Goal: Transaction & Acquisition: Obtain resource

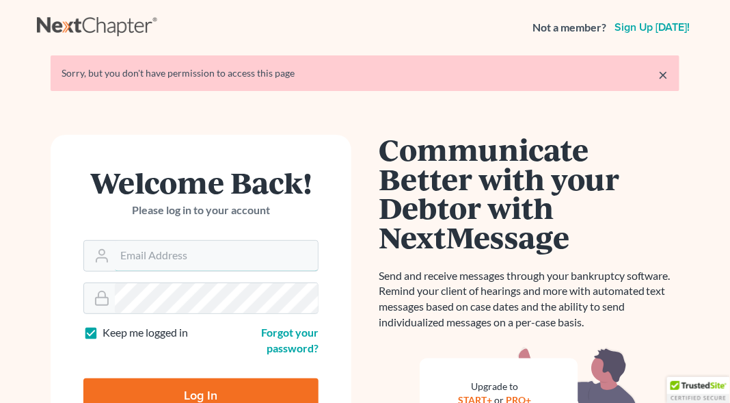
type input "[EMAIL_ADDRESS][DOMAIN_NAME]"
click at [155, 391] on input "Log In" at bounding box center [200, 395] width 235 height 34
type input "Thinking..."
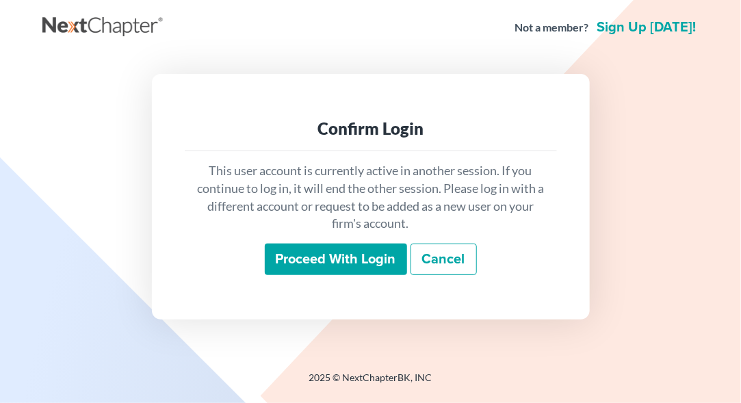
click at [318, 254] on input "Proceed with login" at bounding box center [336, 258] width 142 height 31
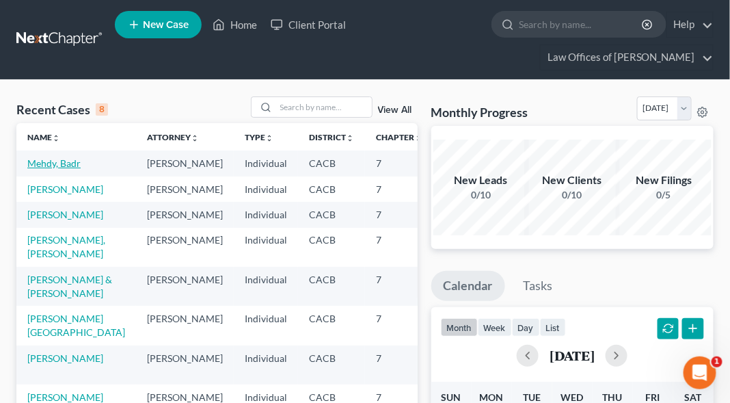
click at [41, 169] on link "Mehdy, Badr" at bounding box center [53, 163] width 53 height 12
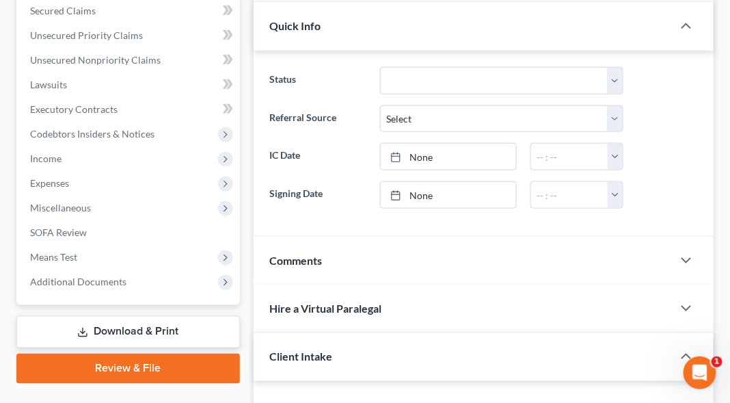
scroll to position [362, 0]
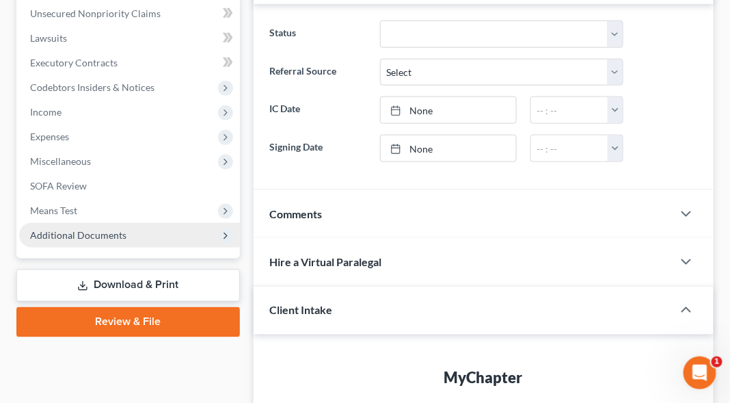
click at [88, 233] on span "Additional Documents" at bounding box center [78, 235] width 96 height 12
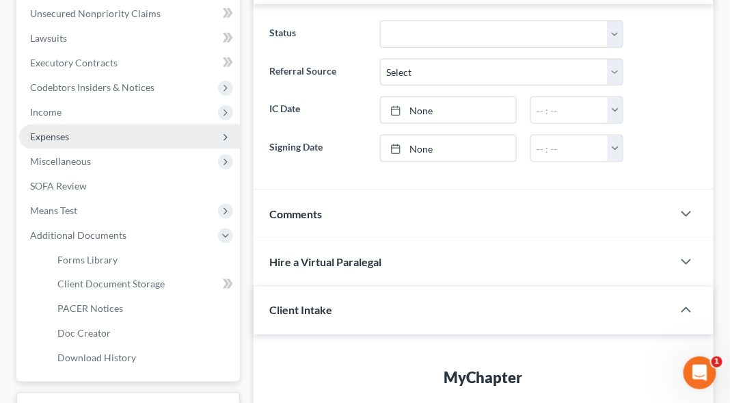
click at [191, 124] on span "Expenses" at bounding box center [129, 136] width 221 height 25
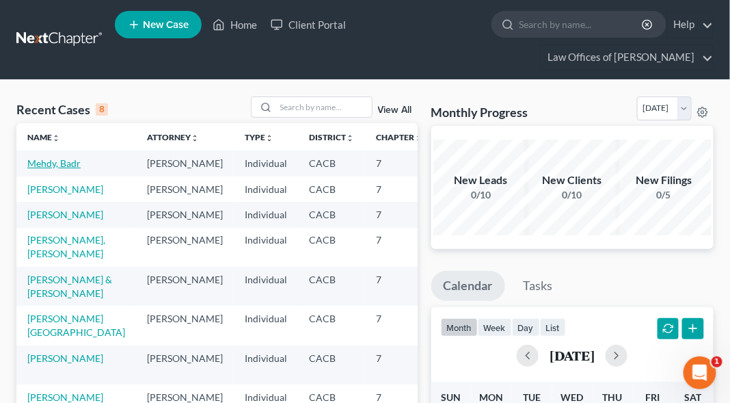
click at [36, 169] on link "Mehdy, Badr" at bounding box center [53, 163] width 53 height 12
select select "10"
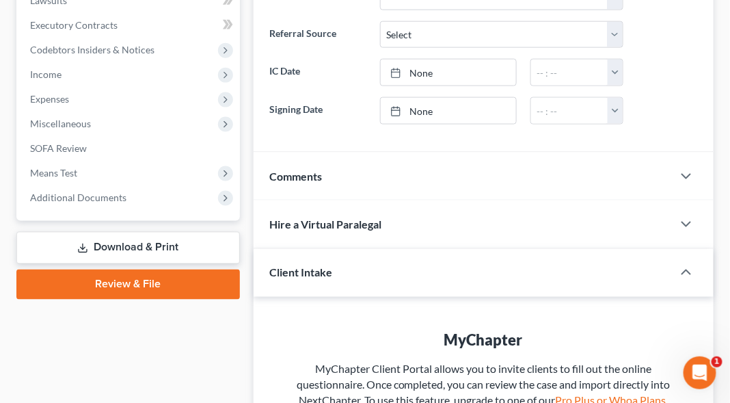
scroll to position [403, 0]
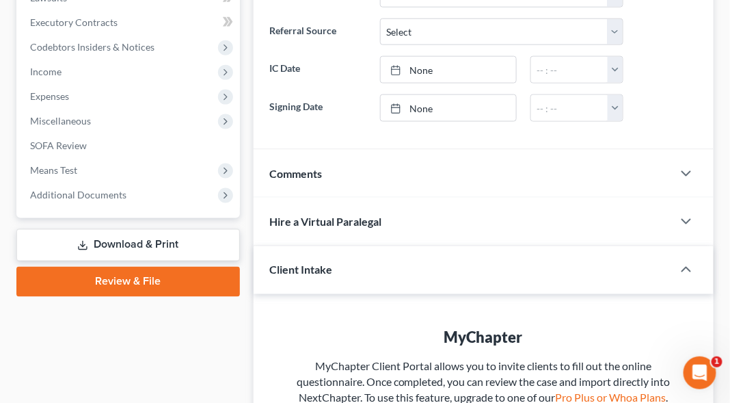
click at [101, 243] on link "Download & Print" at bounding box center [128, 245] width 224 height 32
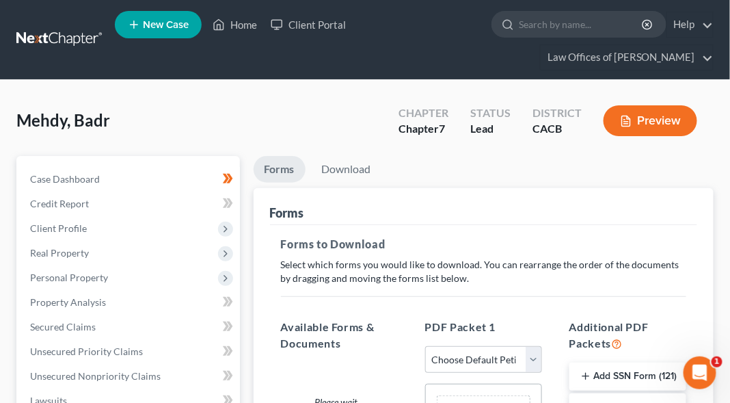
click at [538, 360] on select "Choose Default Petition PDF Packet Complete Bankruptcy Petition (all forms and …" at bounding box center [483, 359] width 117 height 27
select select "0"
click at [425, 346] on select "Choose Default Petition PDF Packet Complete Bankruptcy Petition (all forms and …" at bounding box center [483, 359] width 117 height 27
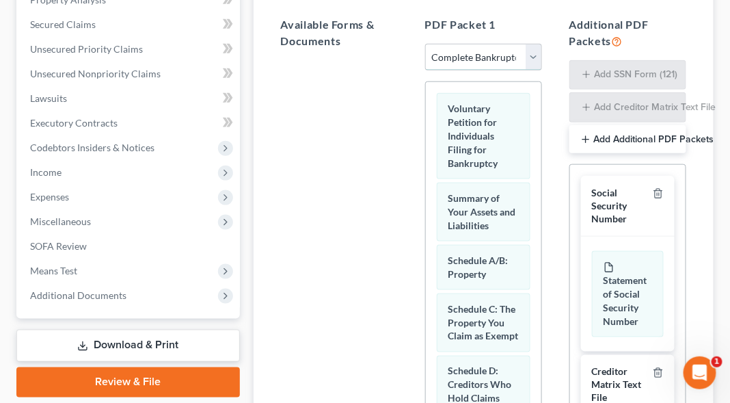
scroll to position [301, 0]
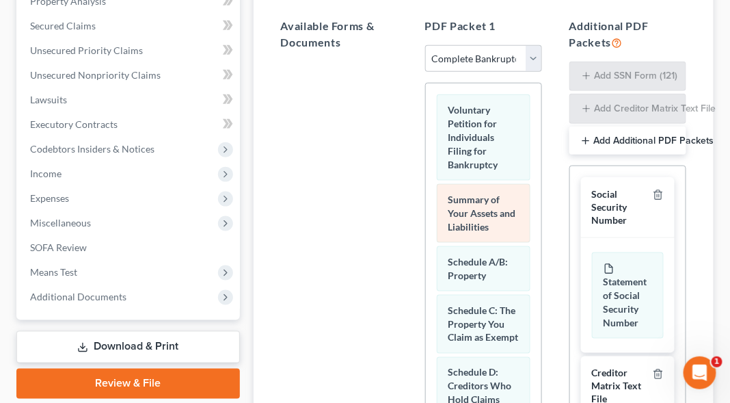
click at [479, 211] on span "Summary of Your Assets and Liabilities" at bounding box center [483, 213] width 68 height 39
click at [480, 212] on span "Summary of Your Assets and Liabilities" at bounding box center [483, 213] width 68 height 39
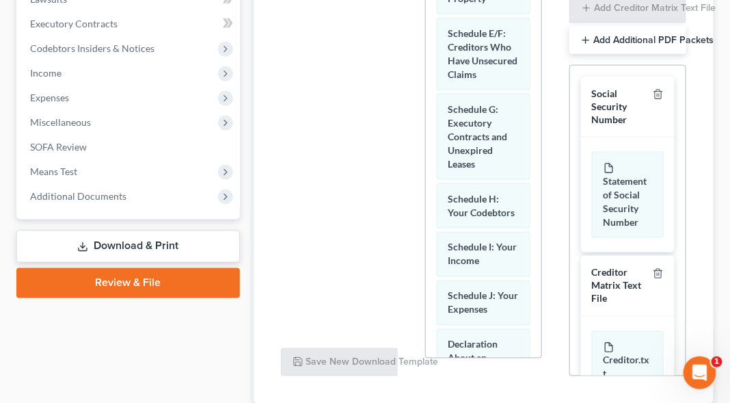
scroll to position [495, 0]
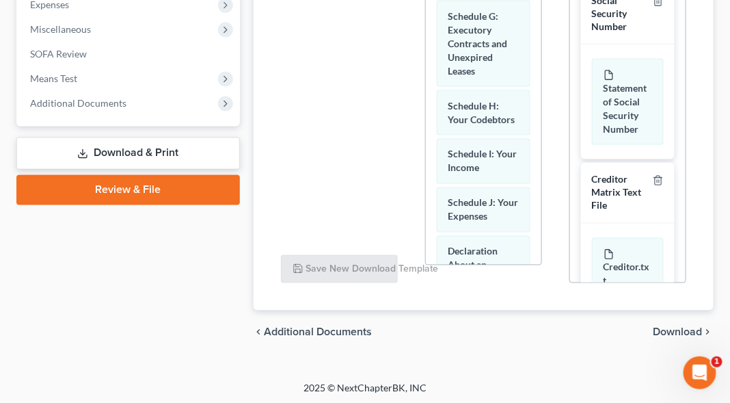
click at [678, 329] on span "Download" at bounding box center [678, 332] width 49 height 11
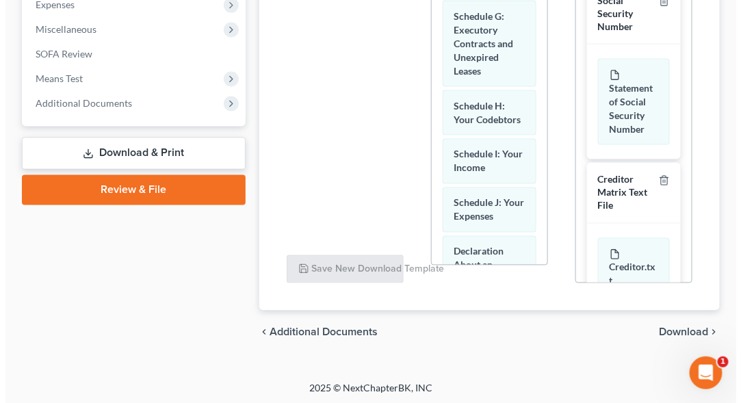
scroll to position [346, 0]
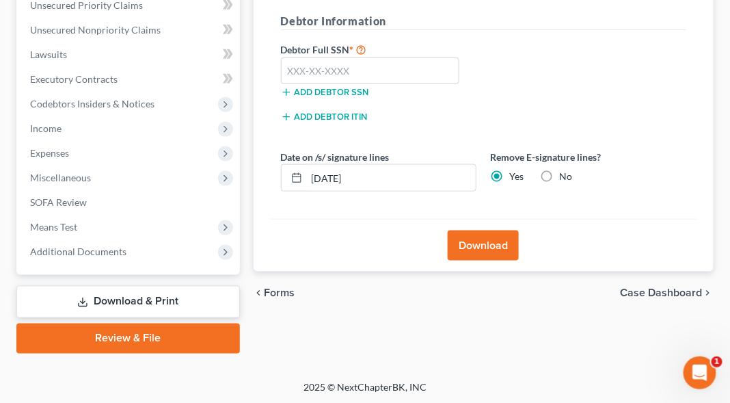
click at [463, 239] on button "Download" at bounding box center [483, 245] width 71 height 30
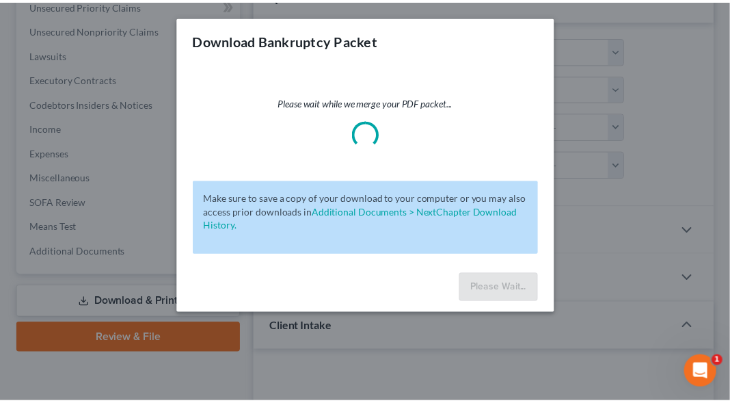
scroll to position [403, 0]
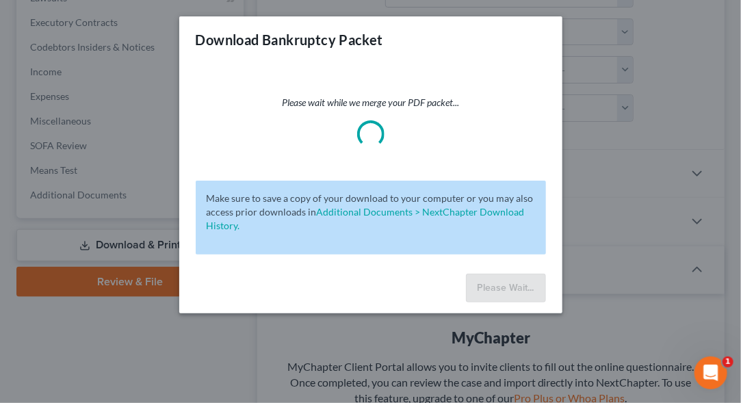
click at [609, 64] on div "Download Bankruptcy Packet Please wait while we merge your PDF packet... Make s…" at bounding box center [370, 201] width 741 height 403
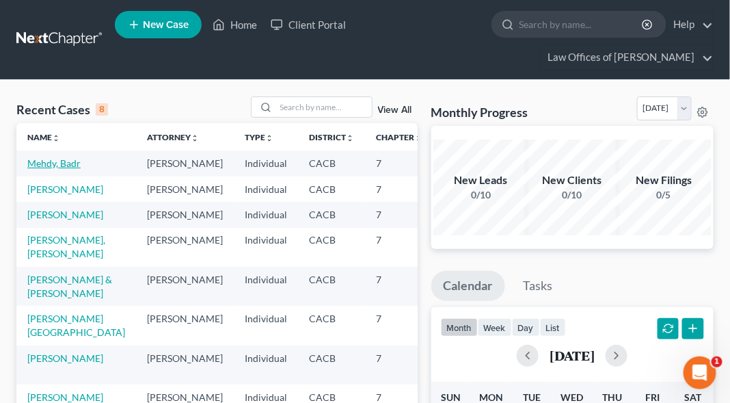
click at [46, 169] on link "Mehdy, Badr" at bounding box center [53, 163] width 53 height 12
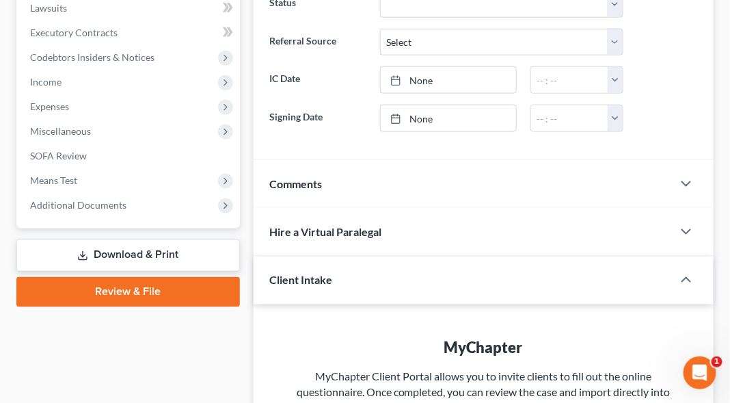
scroll to position [395, 0]
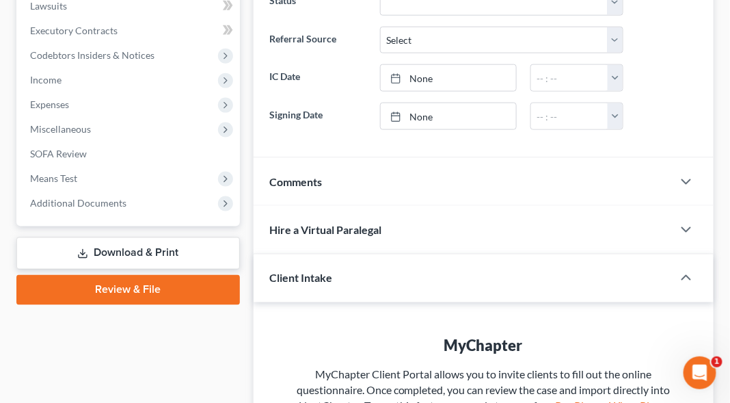
click at [149, 247] on link "Download & Print" at bounding box center [128, 253] width 224 height 32
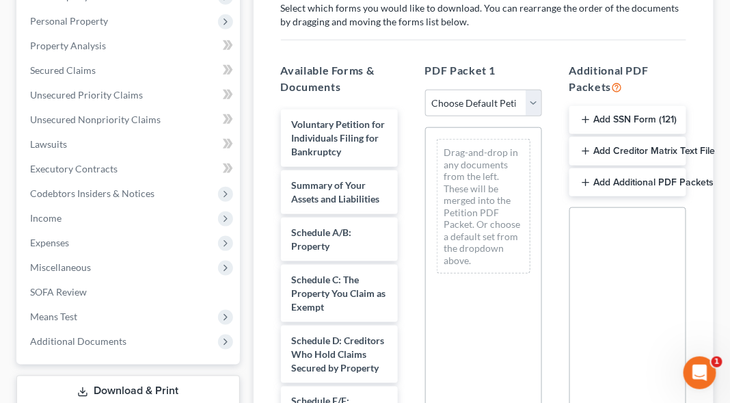
scroll to position [257, 0]
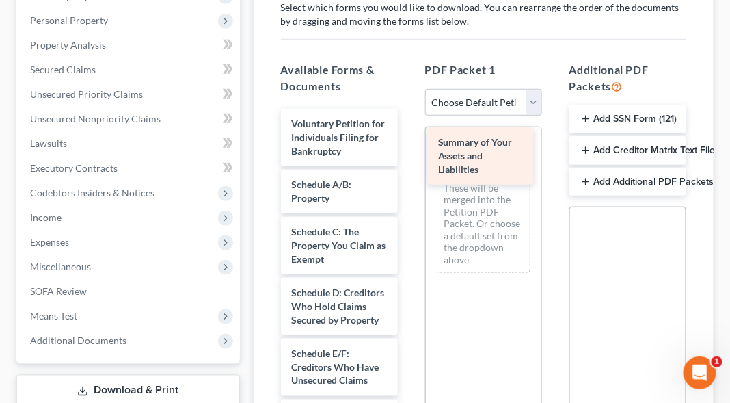
drag, startPoint x: 345, startPoint y: 196, endPoint x: 491, endPoint y: 142, distance: 156.3
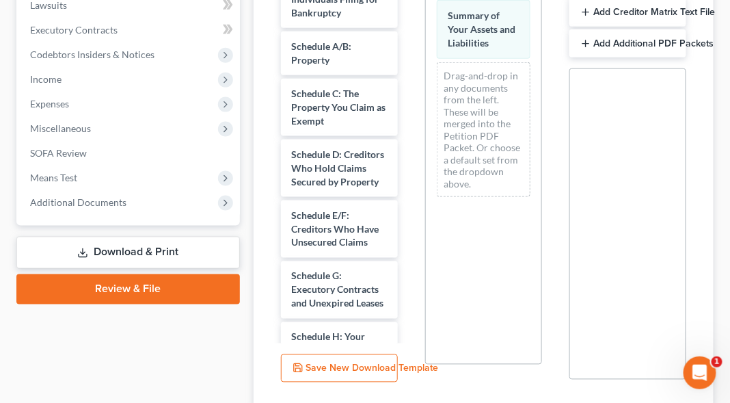
scroll to position [493, 0]
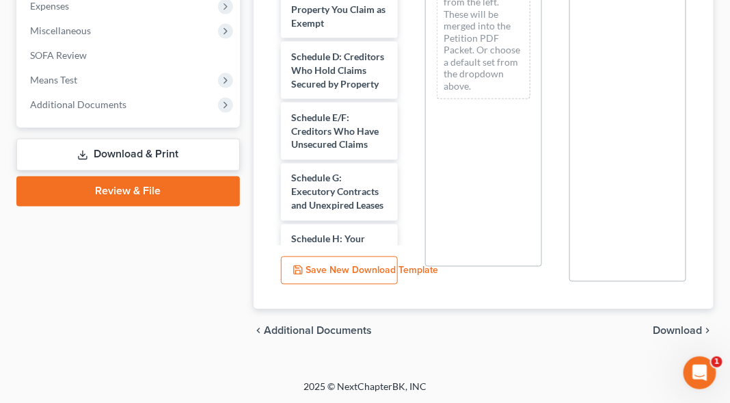
click at [657, 328] on span "Download" at bounding box center [678, 331] width 49 height 11
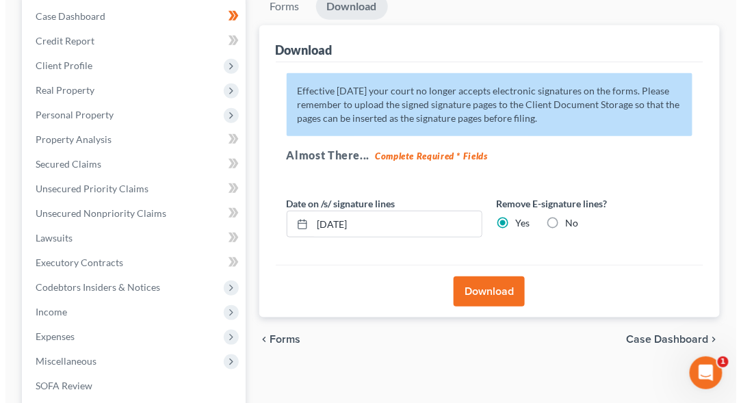
scroll to position [171, 0]
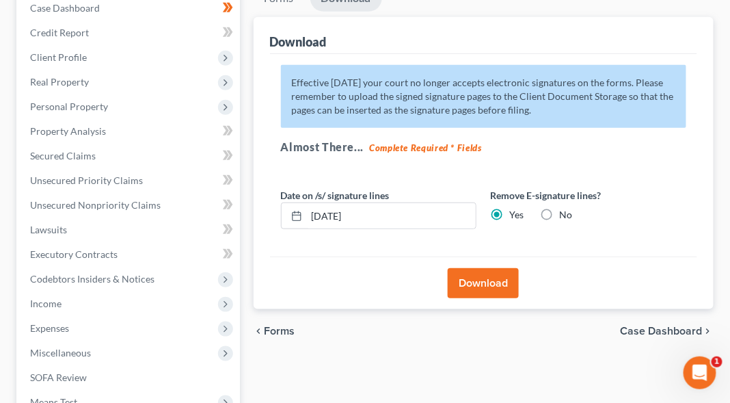
click at [473, 273] on button "Download" at bounding box center [483, 283] width 71 height 30
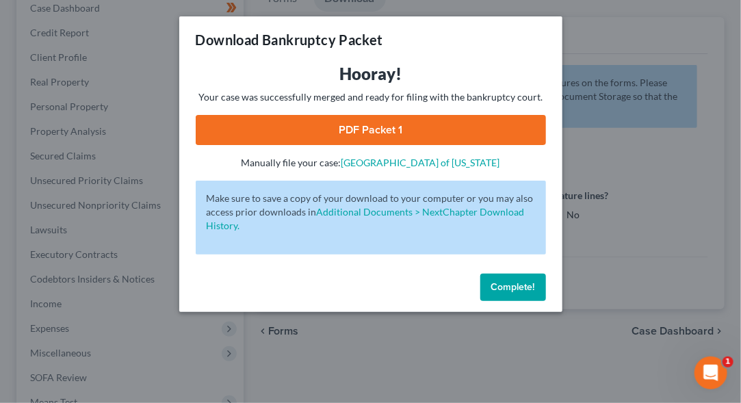
click at [502, 291] on span "Complete!" at bounding box center [513, 287] width 44 height 12
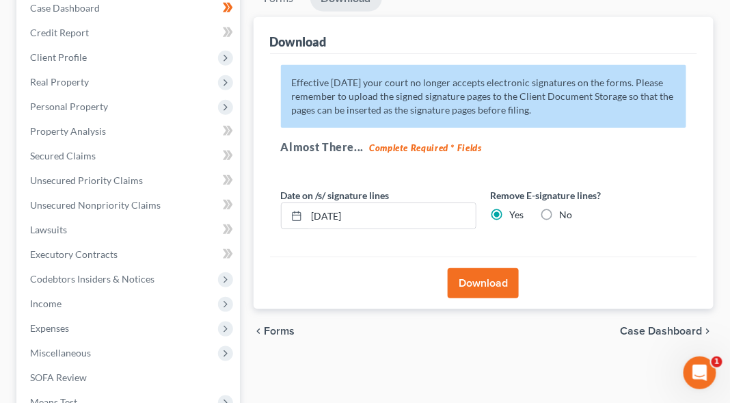
click at [479, 285] on button "Download" at bounding box center [483, 283] width 71 height 30
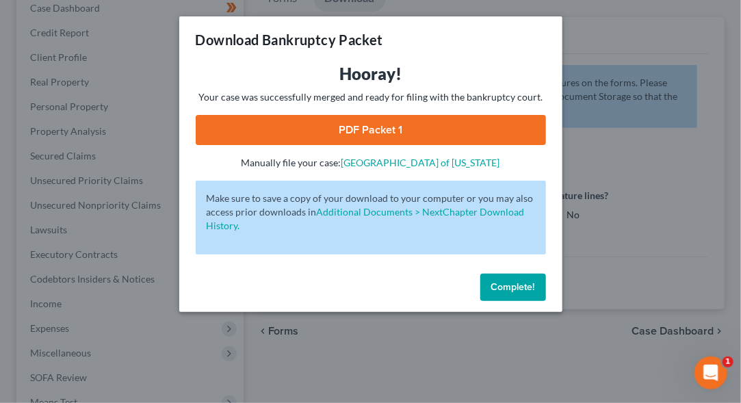
click at [405, 131] on link "PDF Packet 1" at bounding box center [371, 130] width 350 height 30
